Goal: Answer question/provide support

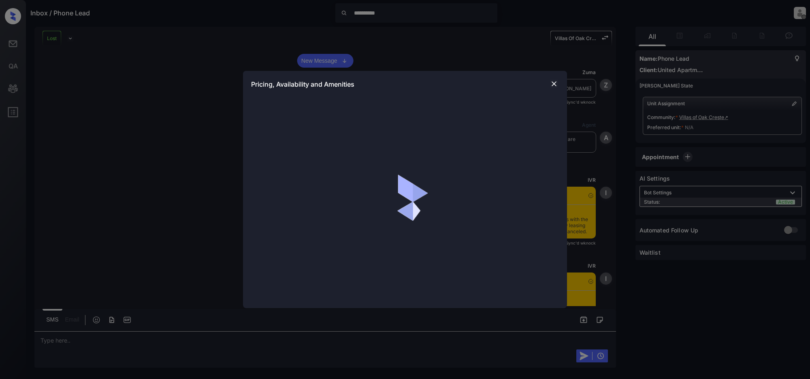
scroll to position [4040, 0]
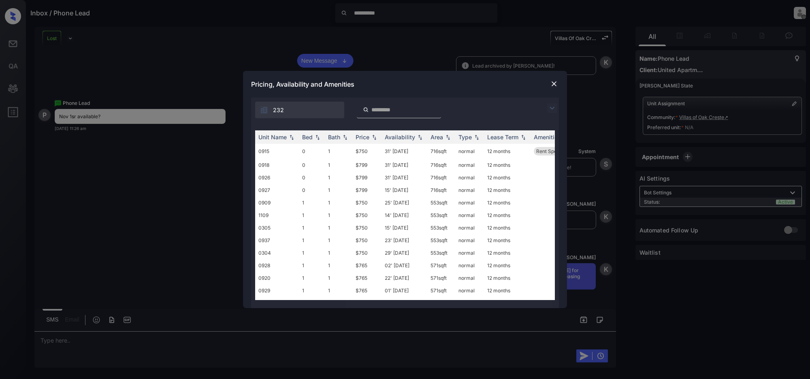
click at [553, 107] on img at bounding box center [552, 108] width 10 height 10
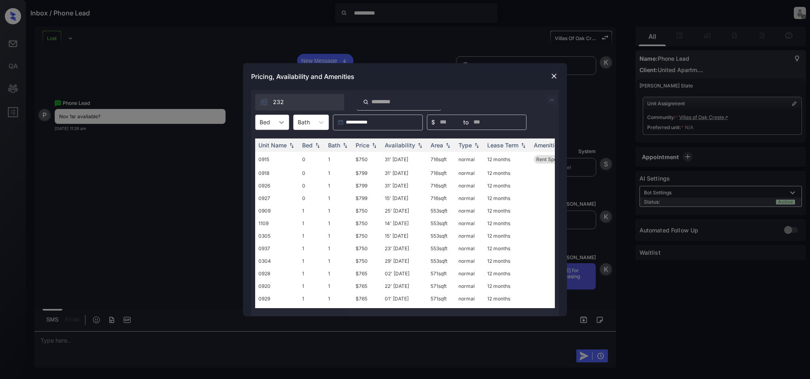
click at [278, 122] on icon at bounding box center [282, 122] width 8 height 8
drag, startPoint x: 262, startPoint y: 153, endPoint x: 278, endPoint y: 175, distance: 27.0
click at [262, 153] on div "1" at bounding box center [272, 157] width 34 height 15
click at [373, 143] on img at bounding box center [374, 145] width 8 height 6
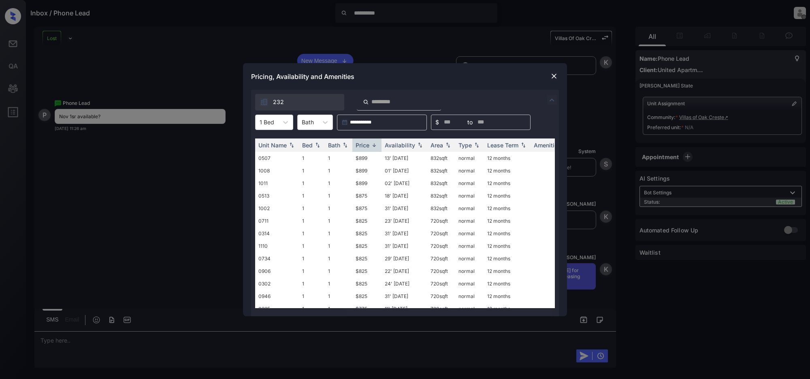
click at [556, 76] on img at bounding box center [554, 76] width 8 height 8
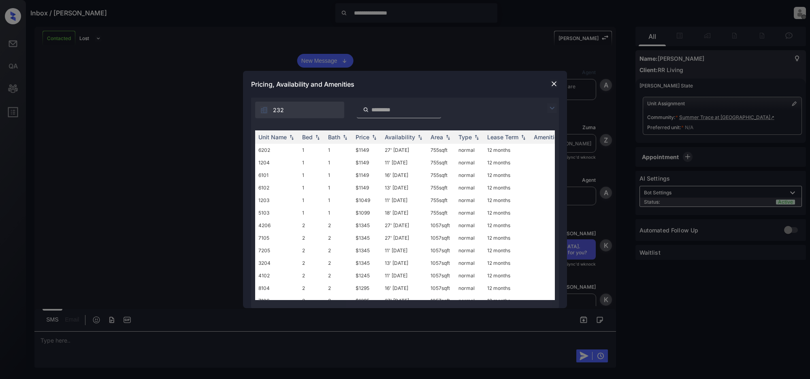
scroll to position [951, 0]
click at [556, 106] on img at bounding box center [552, 108] width 10 height 10
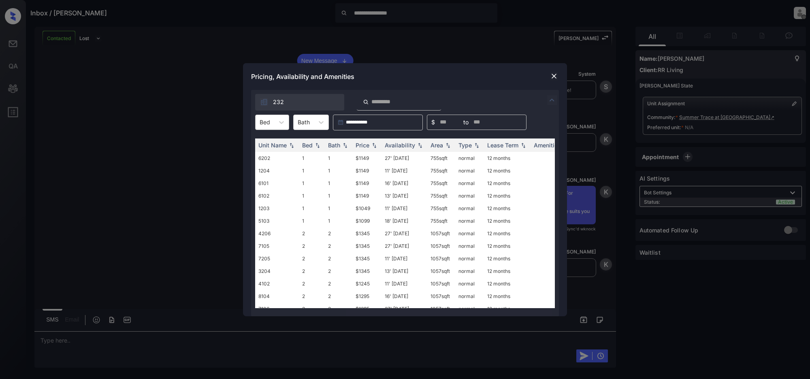
click at [269, 118] on div at bounding box center [265, 122] width 11 height 9
click at [275, 141] on div "1" at bounding box center [272, 142] width 34 height 15
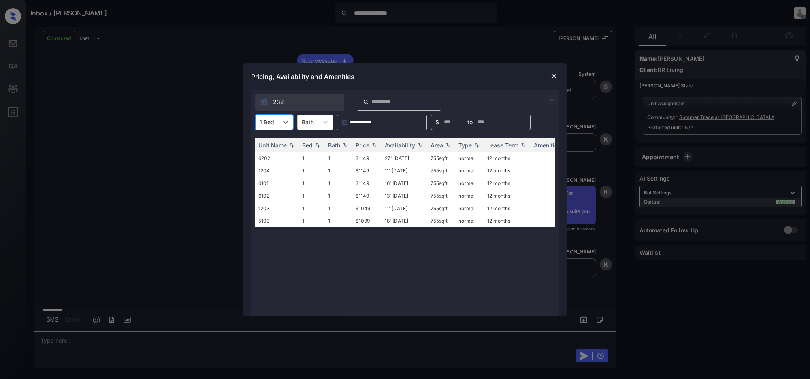
click at [120, 115] on div "**********" at bounding box center [405, 189] width 810 height 379
click at [552, 74] on img at bounding box center [554, 76] width 8 height 8
